Goal: Find specific page/section: Find specific page/section

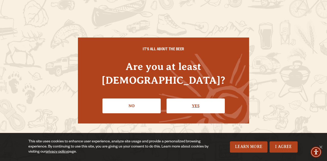
click at [191, 101] on link "Yes" at bounding box center [196, 106] width 58 height 15
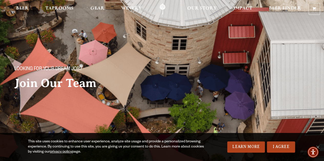
scroll to position [3, 0]
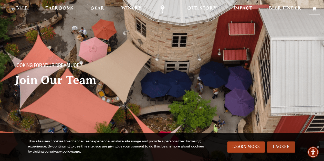
click at [286, 144] on link "I Agree" at bounding box center [281, 147] width 28 height 11
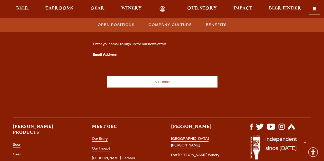
scroll to position [937, 0]
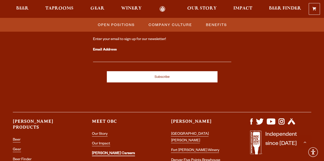
click at [109, 152] on link "[PERSON_NAME] Careers" at bounding box center [113, 154] width 43 height 5
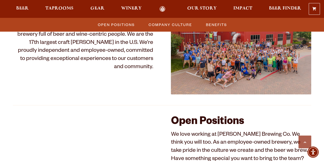
scroll to position [249, 0]
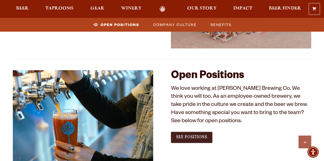
click at [195, 136] on span "See Positions" at bounding box center [191, 137] width 31 height 5
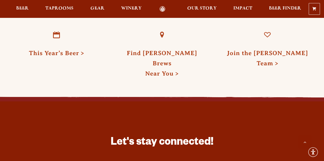
scroll to position [1461, 0]
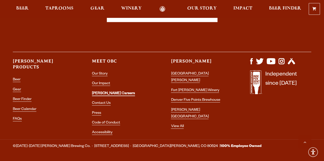
click at [109, 92] on link "[PERSON_NAME] Careers" at bounding box center [113, 94] width 43 height 5
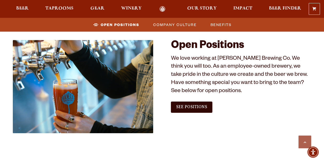
scroll to position [281, 0]
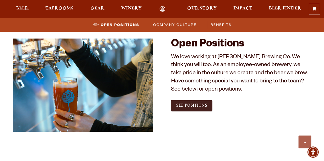
click at [184, 103] on link "See Positions" at bounding box center [191, 105] width 41 height 11
